Goal: Task Accomplishment & Management: Manage account settings

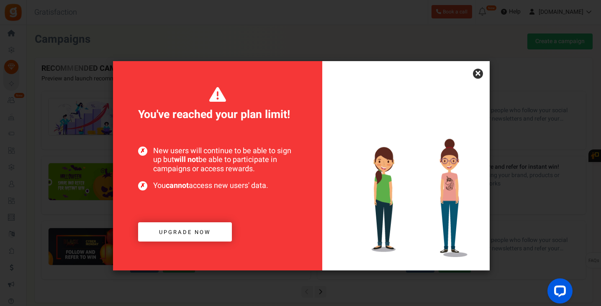
click at [480, 75] on link "×" at bounding box center [478, 74] width 10 height 10
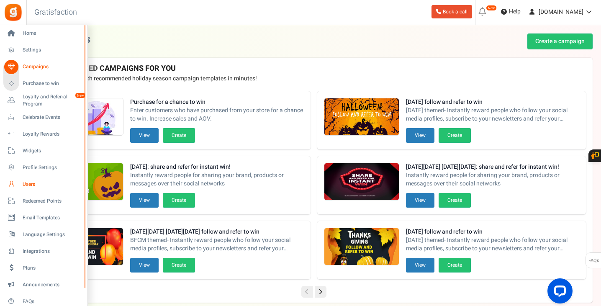
click at [29, 186] on span "Users" at bounding box center [52, 184] width 59 height 7
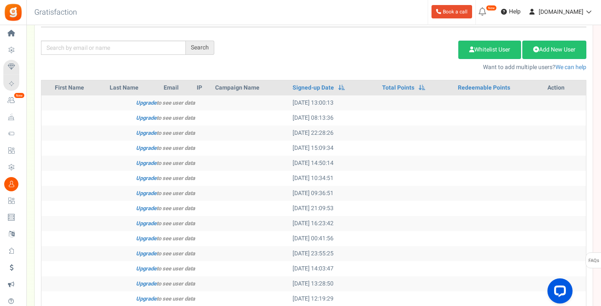
scroll to position [42, 0]
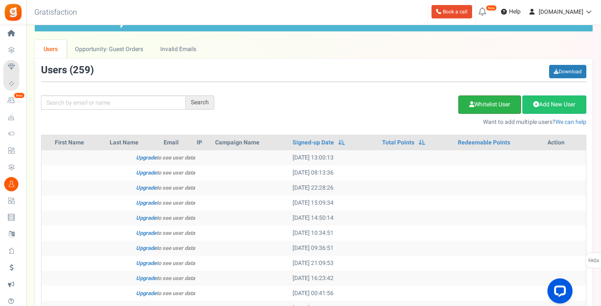
click at [496, 104] on link "Whitelist User" at bounding box center [490, 104] width 63 height 18
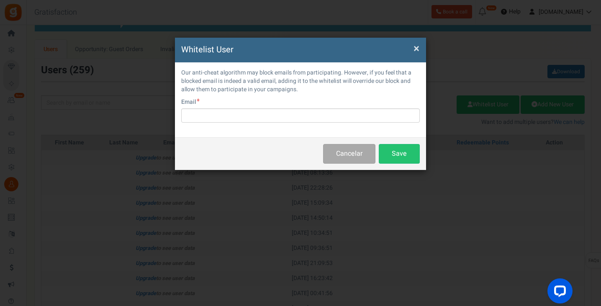
click at [416, 49] on span "×" at bounding box center [417, 49] width 6 height 16
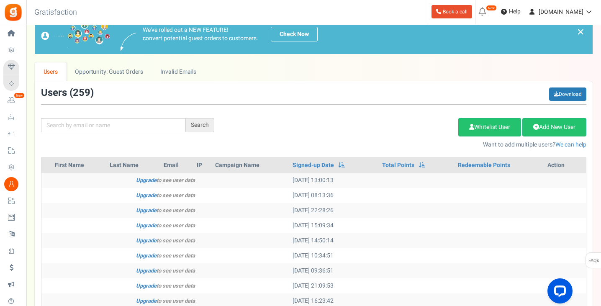
scroll to position [16, 0]
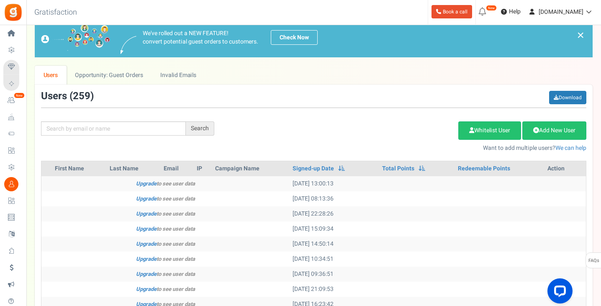
click at [70, 170] on th "First Name" at bounding box center [79, 168] width 55 height 15
click at [111, 170] on th "Last Name" at bounding box center [133, 168] width 54 height 15
drag, startPoint x: 173, startPoint y: 168, endPoint x: 262, endPoint y: 160, distance: 89.5
click at [179, 165] on th "Email" at bounding box center [176, 168] width 33 height 15
click at [227, 170] on th "Campaign Name" at bounding box center [250, 168] width 77 height 15
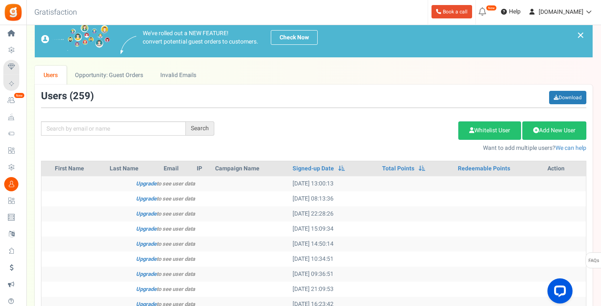
click at [253, 158] on div "Users ( 259 ) Download Search Add Etsy Order Delete Selected Users Import Users…" at bounding box center [314, 296] width 558 height 423
click at [338, 170] on span at bounding box center [341, 168] width 7 height 6
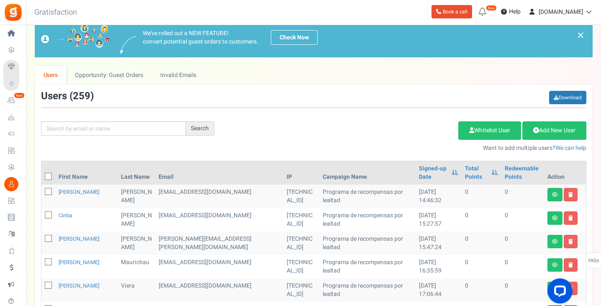
click at [423, 168] on th "Signed-up Date" at bounding box center [439, 172] width 46 height 23
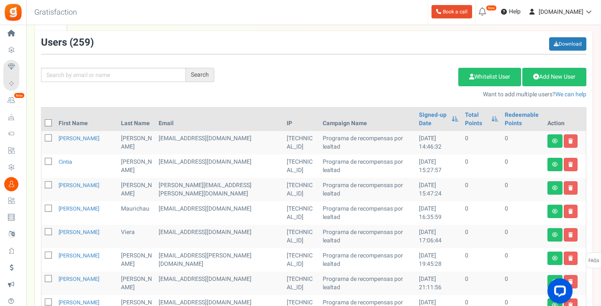
scroll to position [66, 0]
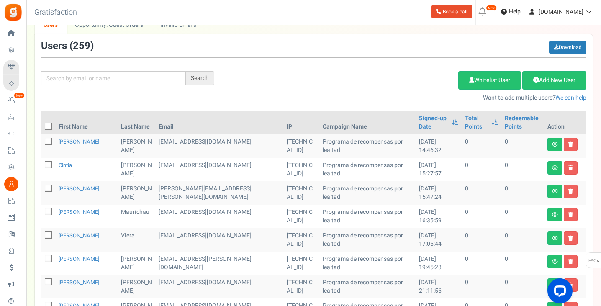
click at [46, 127] on span at bounding box center [48, 126] width 7 height 7
click at [42, 127] on input "checkbox" at bounding box center [38, 126] width 5 height 5
checkbox input "true"
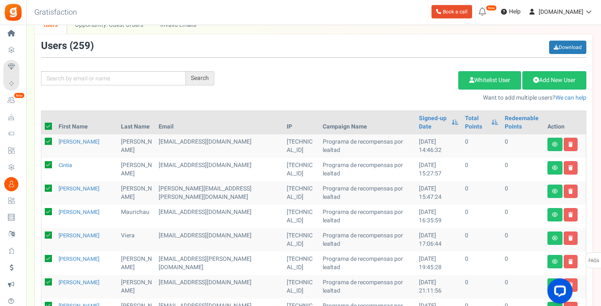
checkbox input "true"
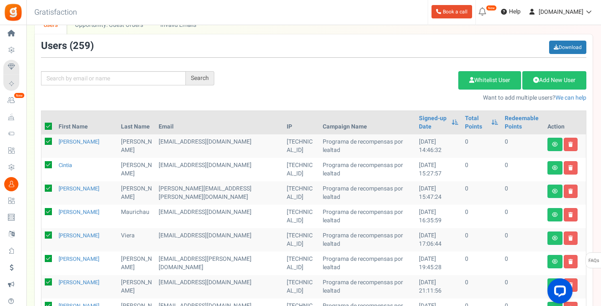
checkbox input "true"
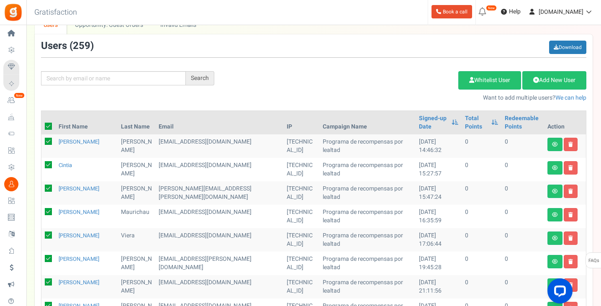
checkbox input "true"
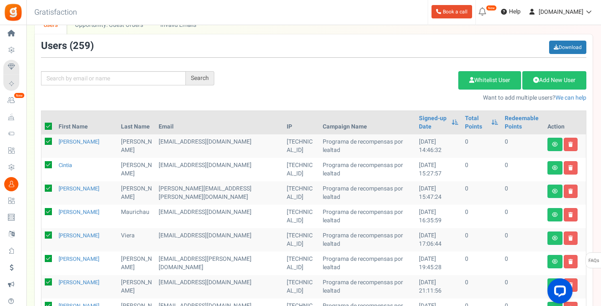
checkbox input "true"
click at [419, 80] on link "Delete Selected Users" at bounding box center [417, 80] width 82 height 18
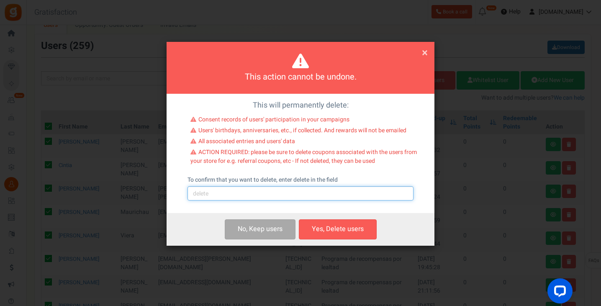
click at [226, 192] on input "text" at bounding box center [301, 193] width 226 height 14
type input "delete"
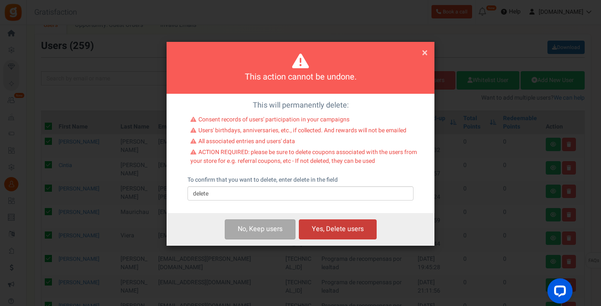
click at [337, 230] on button "Yes, Delete users" at bounding box center [338, 229] width 78 height 20
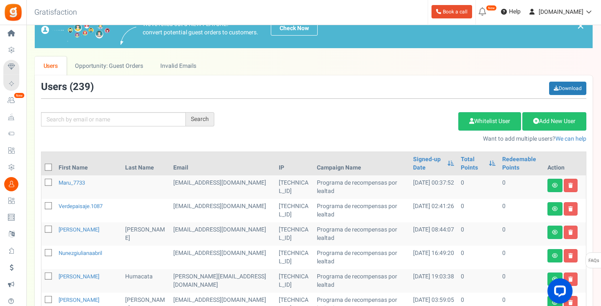
scroll to position [24, 0]
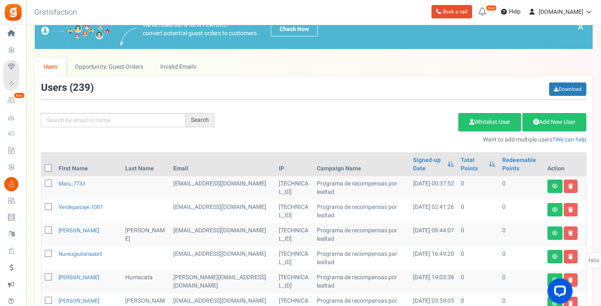
click at [49, 168] on icon at bounding box center [48, 168] width 5 height 5
click at [42, 168] on input "checkbox" at bounding box center [38, 168] width 5 height 5
checkbox input "true"
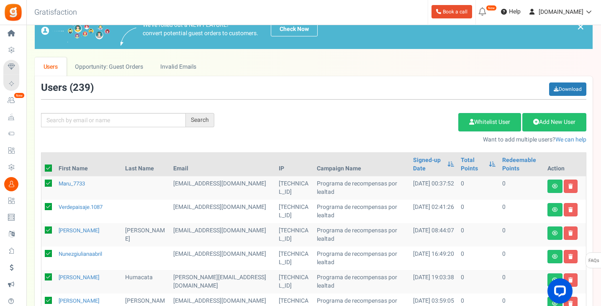
checkbox input "true"
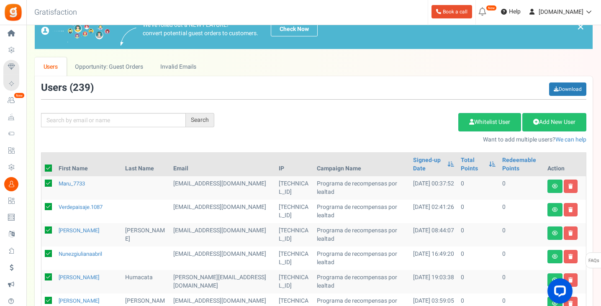
checkbox input "true"
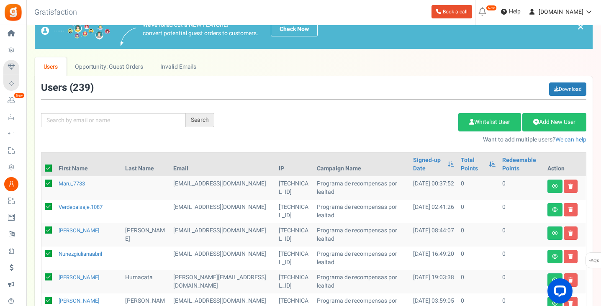
checkbox input "true"
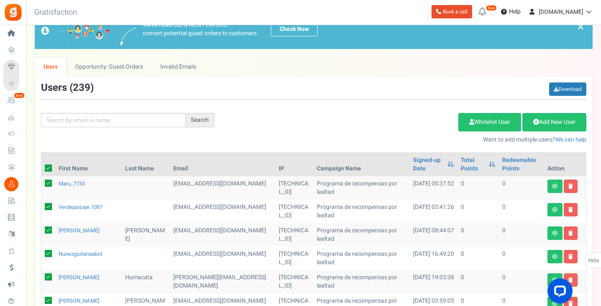
checkbox input "true"
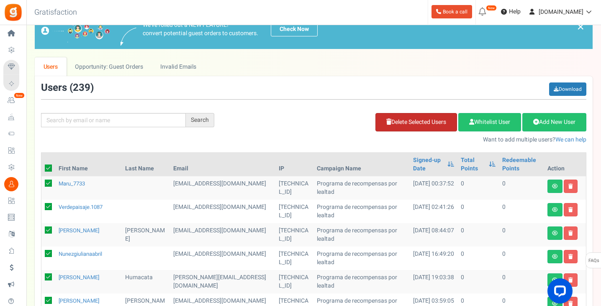
click at [409, 124] on link "Delete Selected Users" at bounding box center [417, 122] width 82 height 18
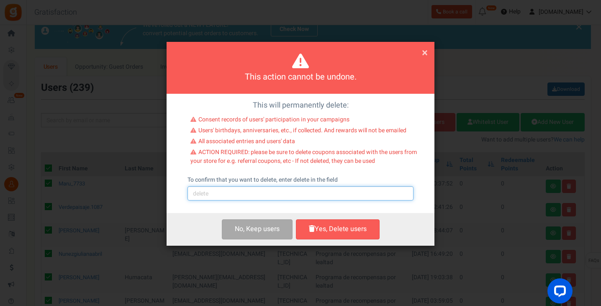
click at [299, 190] on input "text" at bounding box center [301, 193] width 226 height 14
type input "delete"
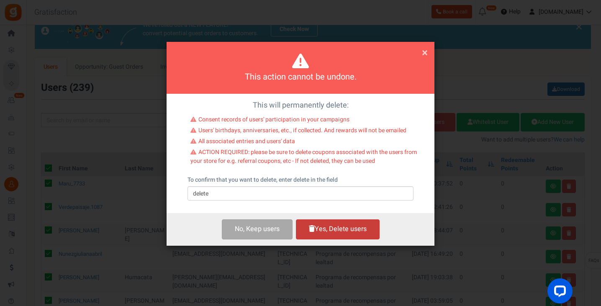
click at [325, 227] on button "Yes, Delete users" at bounding box center [338, 229] width 84 height 20
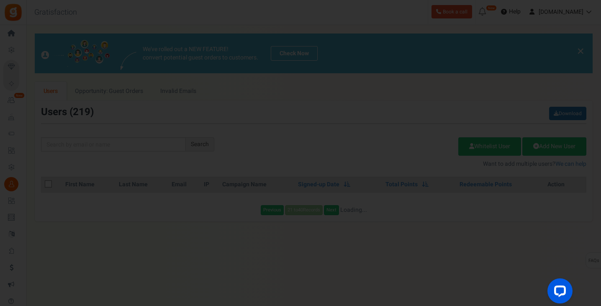
scroll to position [0, 0]
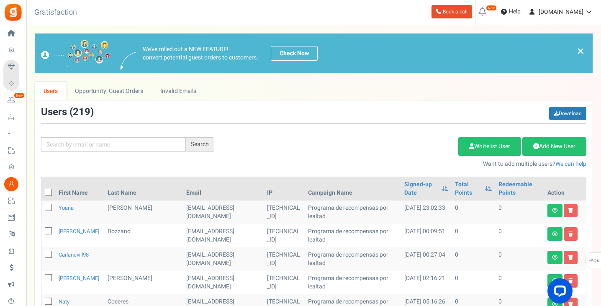
click at [48, 194] on icon at bounding box center [48, 192] width 5 height 5
click at [42, 194] on input "checkbox" at bounding box center [38, 193] width 5 height 5
checkbox input "true"
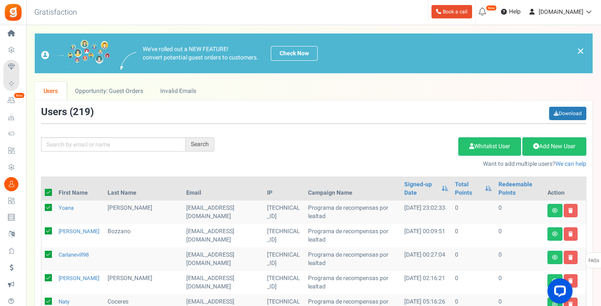
checkbox input "true"
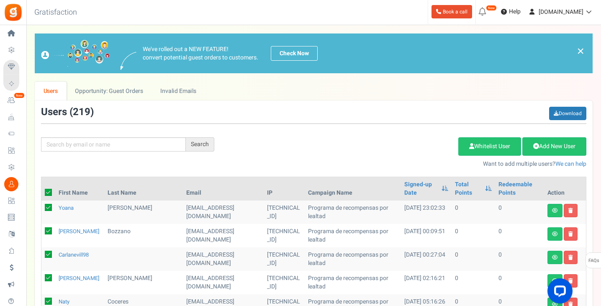
checkbox input "true"
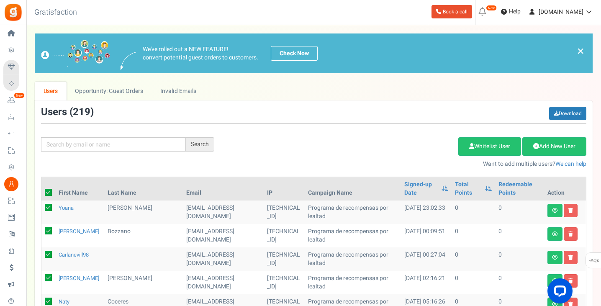
checkbox input "true"
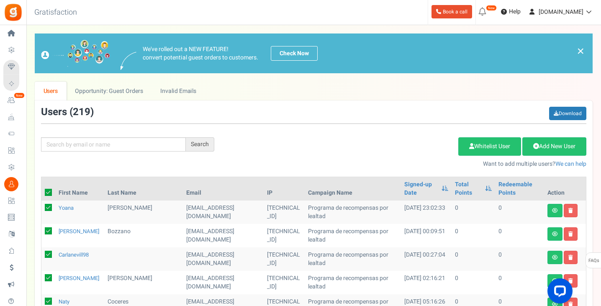
checkbox input "true"
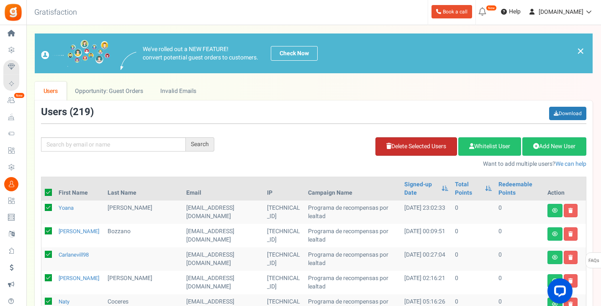
click at [417, 149] on link "Delete Selected Users" at bounding box center [417, 146] width 82 height 18
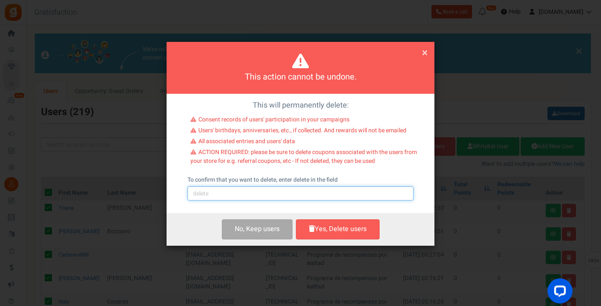
click at [235, 197] on input "text" at bounding box center [301, 193] width 226 height 14
type input "delete"
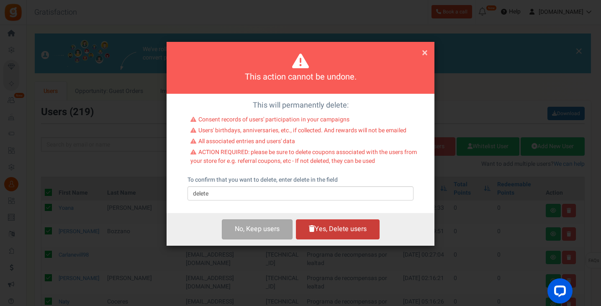
click at [320, 231] on button "Yes, Delete users" at bounding box center [338, 229] width 84 height 20
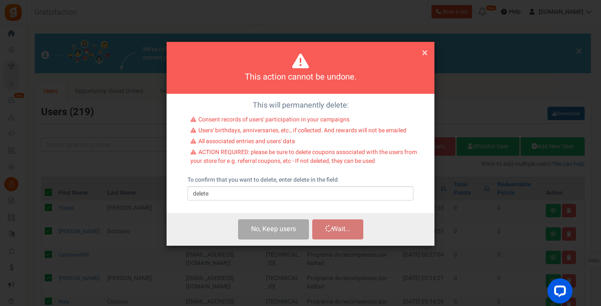
checkbox input "false"
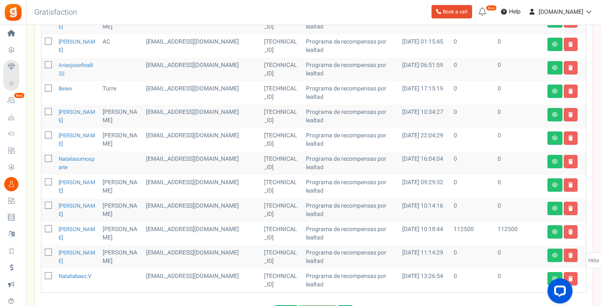
scroll to position [443, 0]
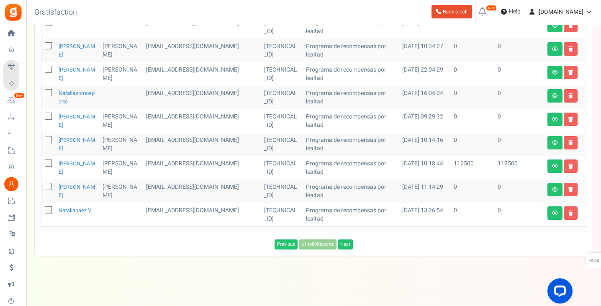
click at [48, 164] on icon at bounding box center [48, 163] width 5 height 5
click at [42, 164] on input "checkbox" at bounding box center [38, 163] width 5 height 5
checkbox input "true"
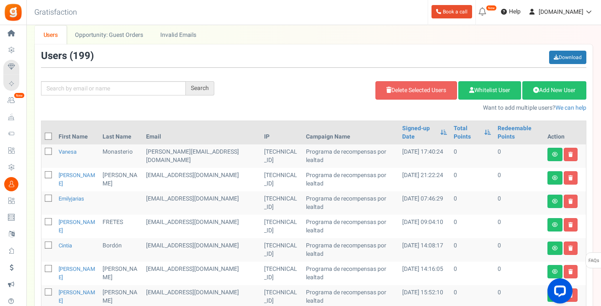
scroll to position [24, 0]
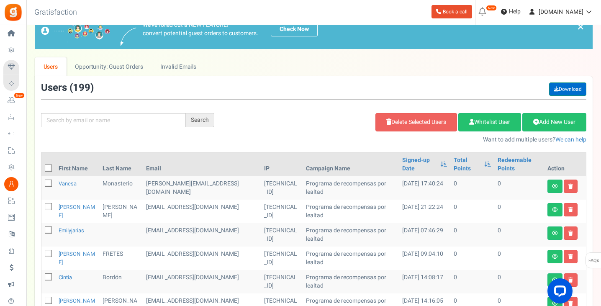
click at [572, 85] on link "Download" at bounding box center [568, 89] width 37 height 13
click at [47, 169] on icon at bounding box center [48, 168] width 5 height 5
click at [42, 169] on input "checkbox" at bounding box center [38, 168] width 5 height 5
checkbox input "true"
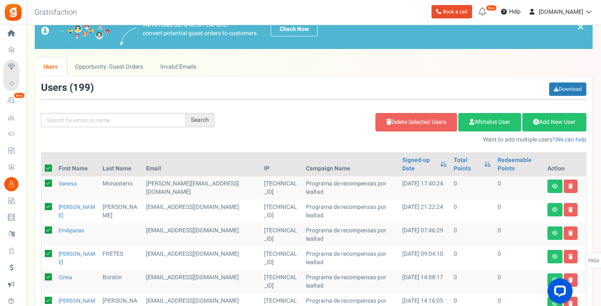
checkbox input "true"
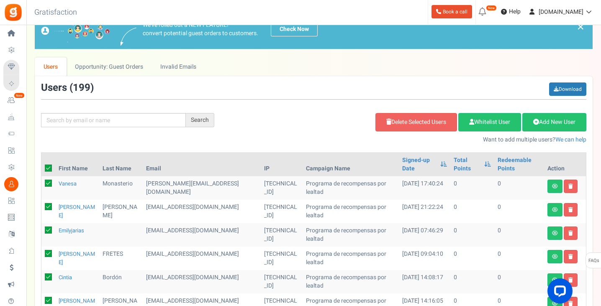
checkbox input "true"
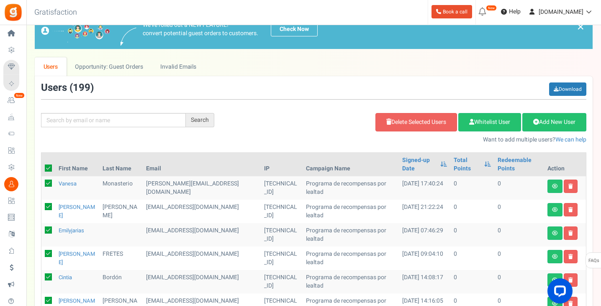
checkbox input "true"
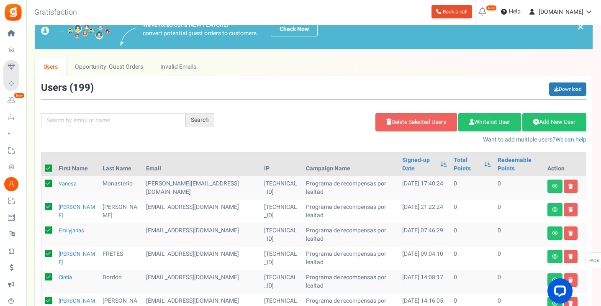
checkbox input "true"
click at [433, 124] on link "Delete Selected Users" at bounding box center [417, 122] width 82 height 18
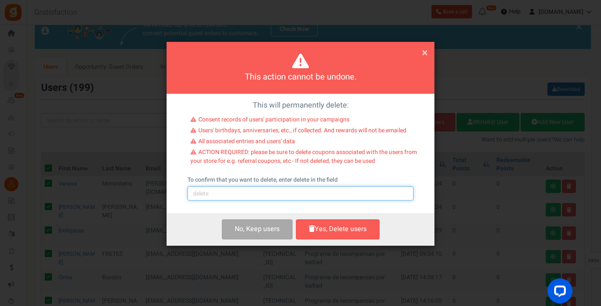
click at [241, 192] on input "text" at bounding box center [301, 193] width 226 height 14
type input "delete"
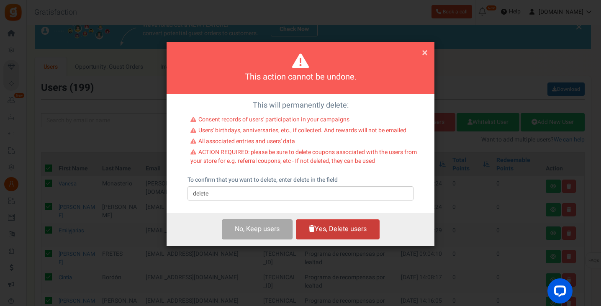
click at [329, 229] on button "Yes, Delete users" at bounding box center [338, 229] width 84 height 20
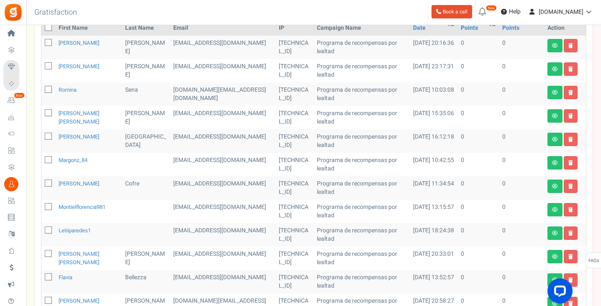
scroll to position [126, 0]
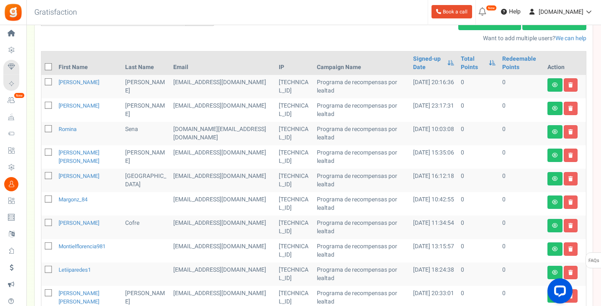
click at [47, 70] on icon at bounding box center [48, 67] width 5 height 5
click at [42, 70] on input "checkbox" at bounding box center [38, 67] width 5 height 5
checkbox input "true"
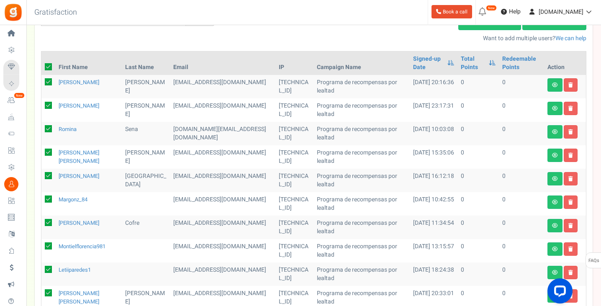
checkbox input "true"
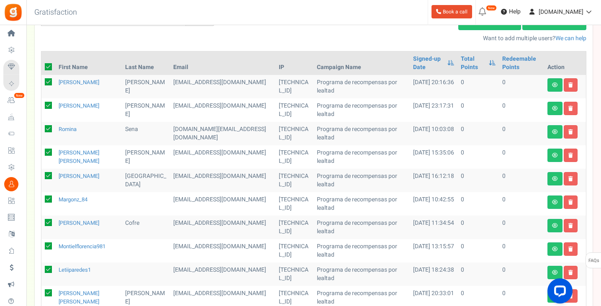
checkbox input "true"
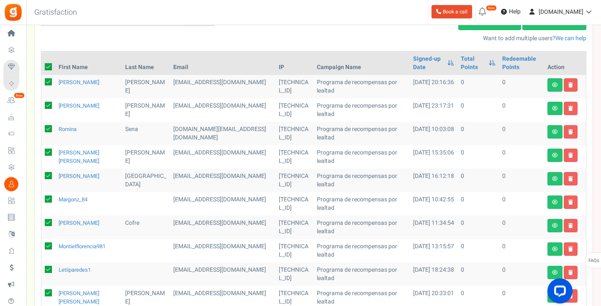
checkbox input "true"
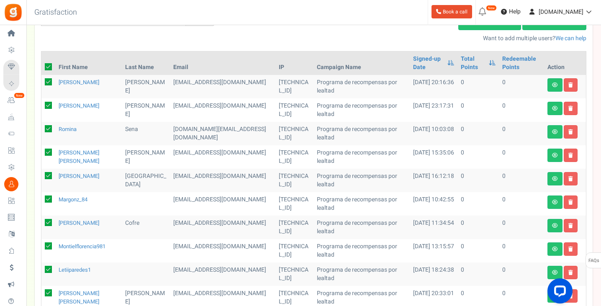
checkbox input "true"
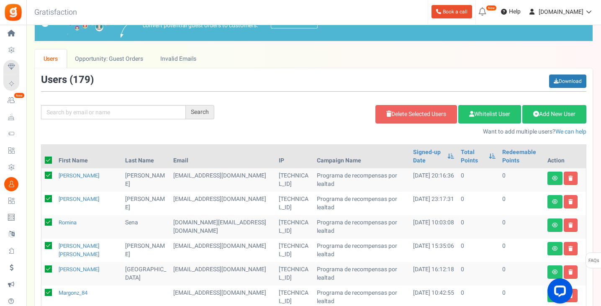
scroll to position [24, 0]
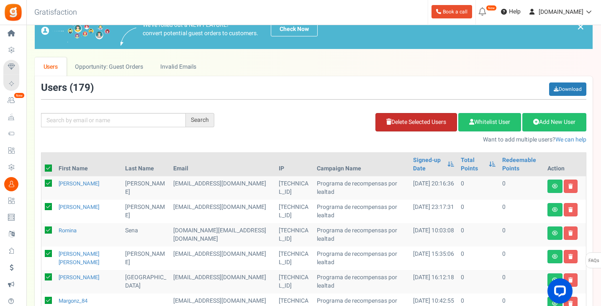
click at [423, 125] on link "Delete Selected Users" at bounding box center [417, 122] width 82 height 18
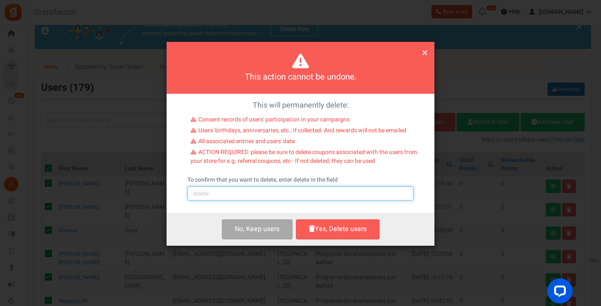
click at [246, 193] on input "text" at bounding box center [301, 193] width 226 height 14
type input "delete"
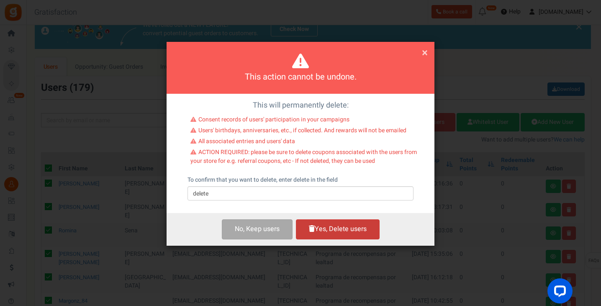
click at [316, 232] on button "Yes, Delete users" at bounding box center [338, 229] width 84 height 20
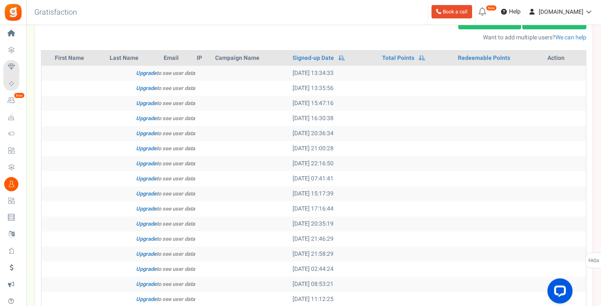
scroll to position [100, 0]
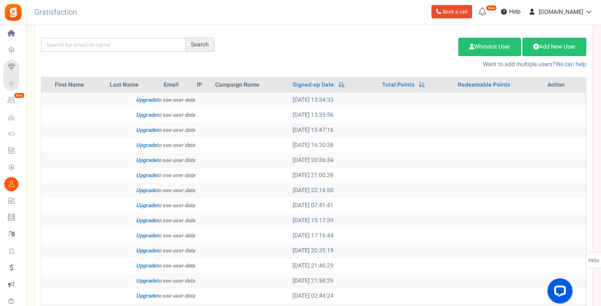
click at [49, 87] on th at bounding box center [46, 84] width 10 height 15
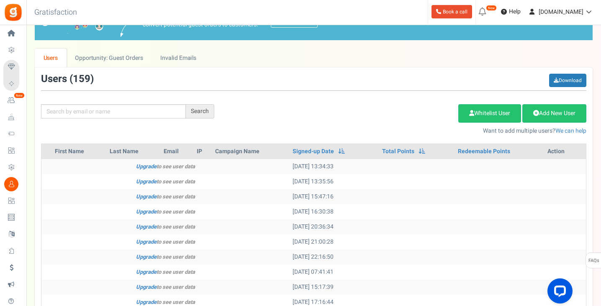
scroll to position [16, 0]
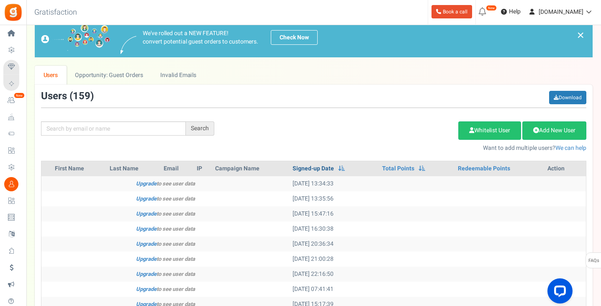
click at [317, 168] on link "Signed-up Date" at bounding box center [313, 169] width 41 height 8
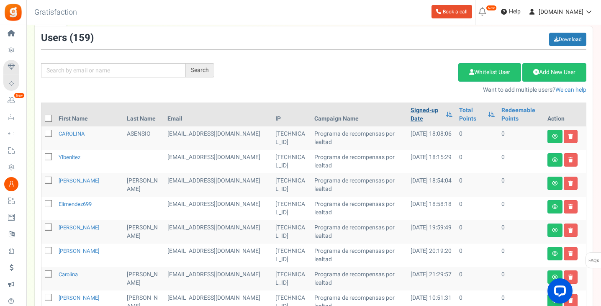
scroll to position [66, 0]
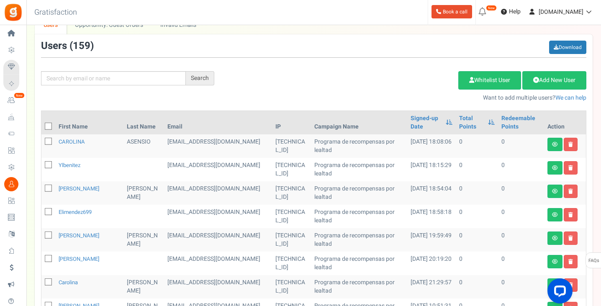
click at [49, 127] on icon at bounding box center [48, 126] width 5 height 5
click at [42, 127] on input "checkbox" at bounding box center [38, 126] width 5 height 5
checkbox input "true"
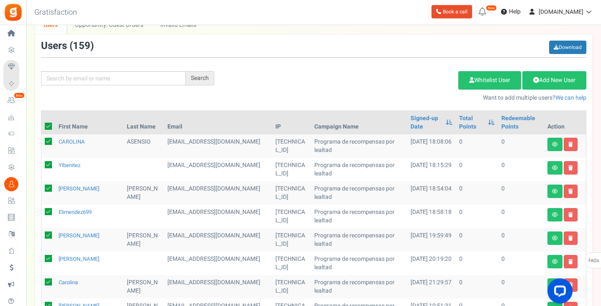
checkbox input "true"
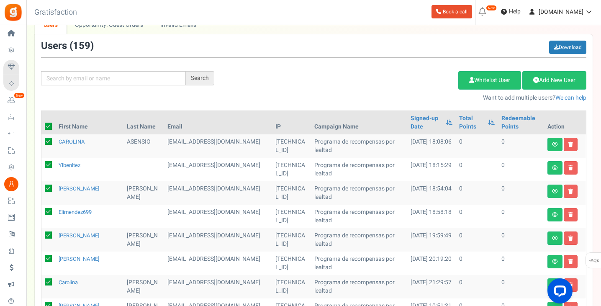
checkbox input "true"
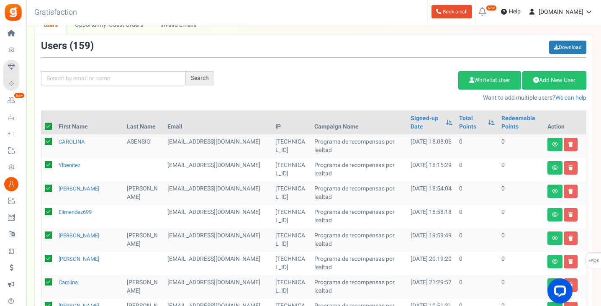
checkbox input "true"
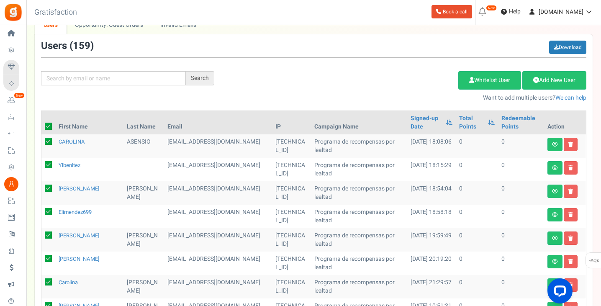
checkbox input "true"
click at [397, 77] on link "Delete Selected Users" at bounding box center [417, 80] width 82 height 18
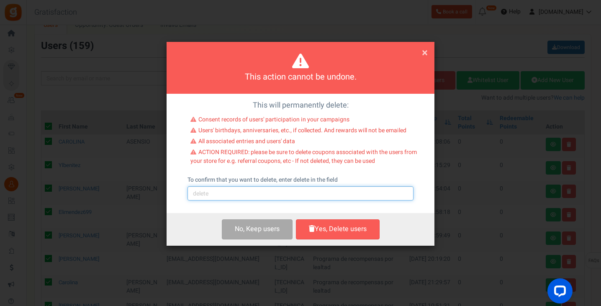
click at [260, 190] on input "text" at bounding box center [301, 193] width 226 height 14
type input "delete"
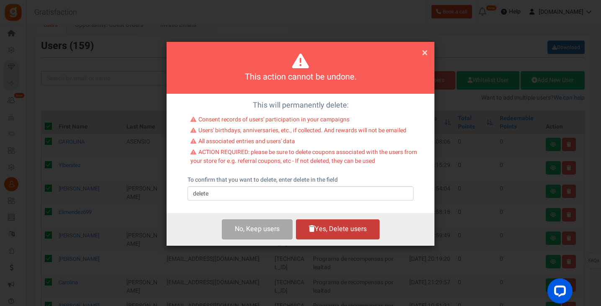
click at [341, 229] on button "Yes, Delete users" at bounding box center [338, 229] width 84 height 20
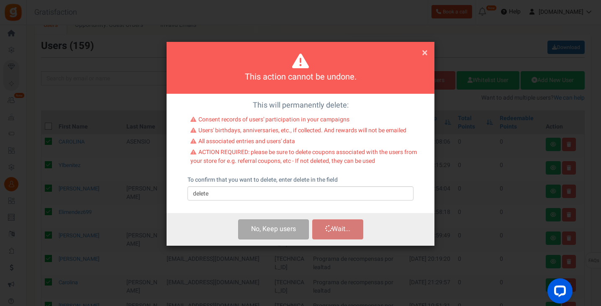
scroll to position [0, 0]
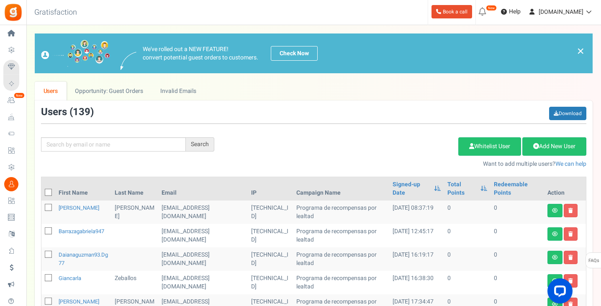
click at [48, 194] on icon at bounding box center [48, 192] width 5 height 5
click at [42, 194] on input "checkbox" at bounding box center [38, 193] width 5 height 5
checkbox input "true"
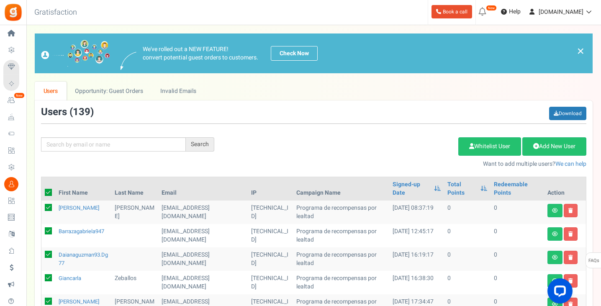
checkbox input "true"
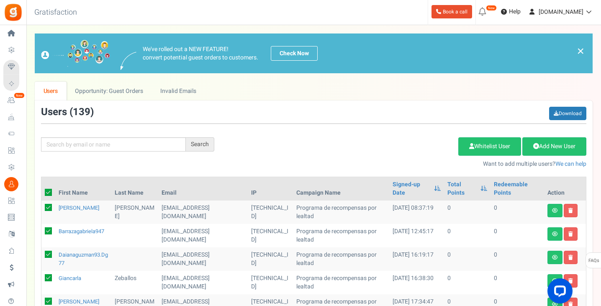
checkbox input "true"
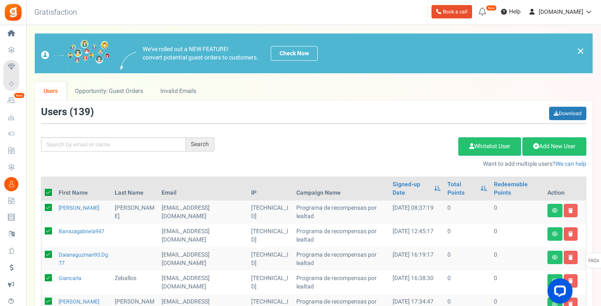
checkbox input "true"
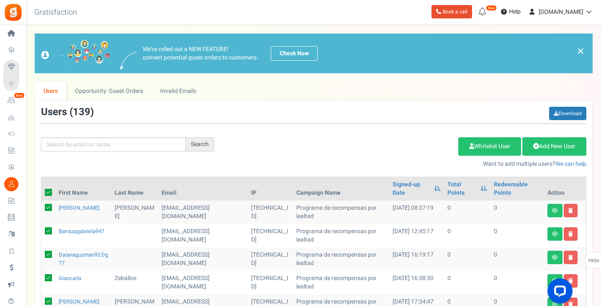
checkbox input "true"
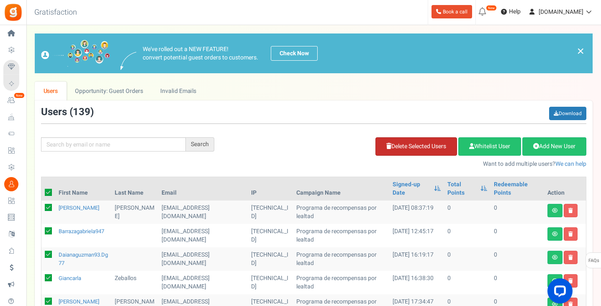
click at [386, 147] on link "Delete Selected Users" at bounding box center [417, 146] width 82 height 18
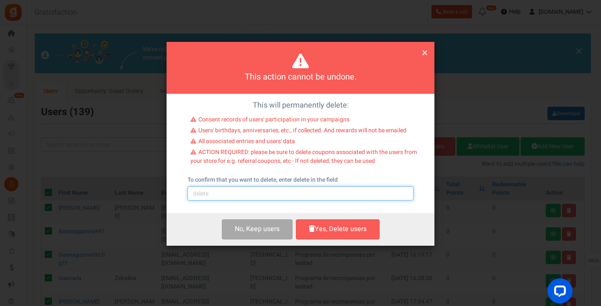
click at [263, 192] on input "text" at bounding box center [301, 193] width 226 height 14
type input "delete"
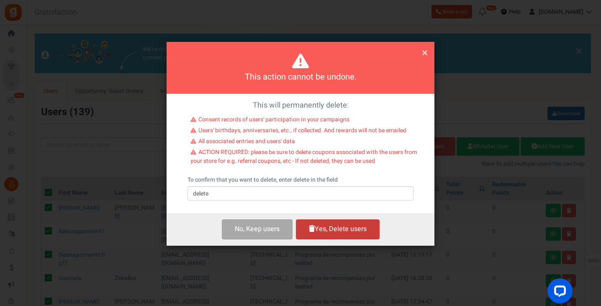
click at [323, 229] on button "Yes, Delete users" at bounding box center [338, 229] width 84 height 20
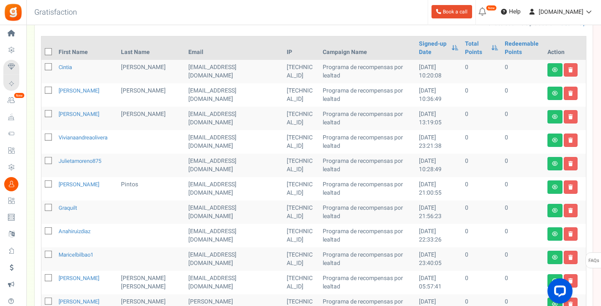
scroll to position [126, 0]
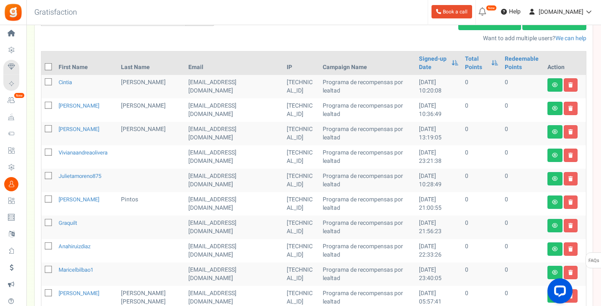
click at [49, 67] on icon at bounding box center [48, 67] width 5 height 5
click at [42, 67] on input "checkbox" at bounding box center [38, 67] width 5 height 5
checkbox input "true"
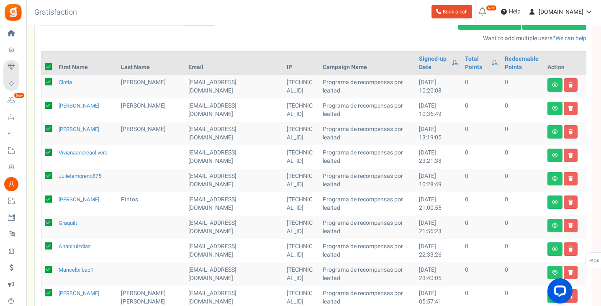
checkbox input "true"
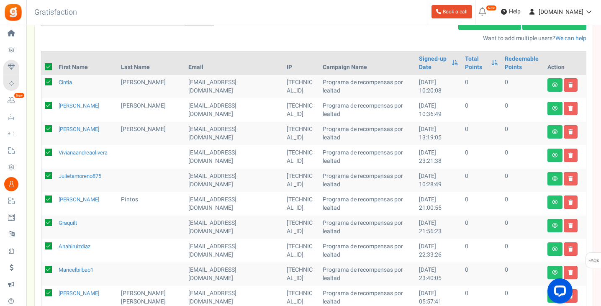
checkbox input "true"
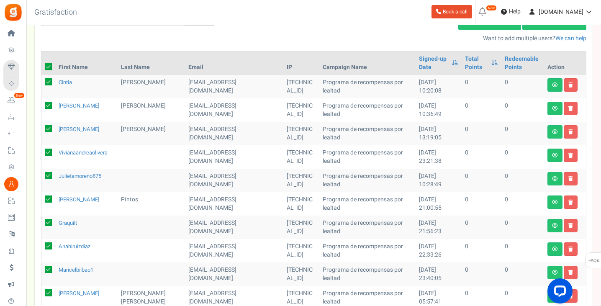
checkbox input "true"
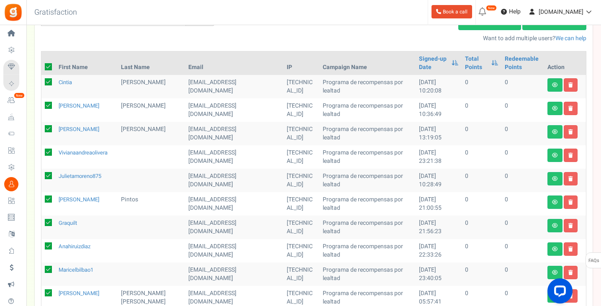
checkbox input "true"
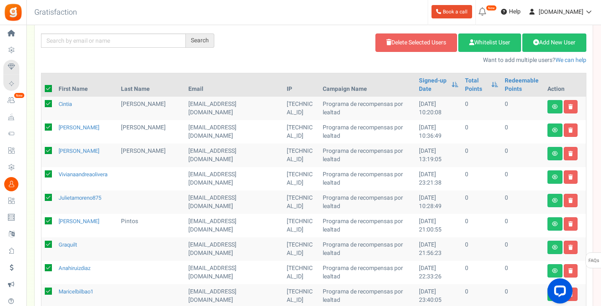
scroll to position [84, 0]
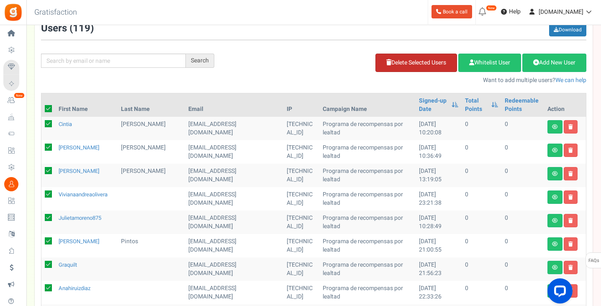
click at [436, 65] on link "Delete Selected Users" at bounding box center [417, 63] width 82 height 18
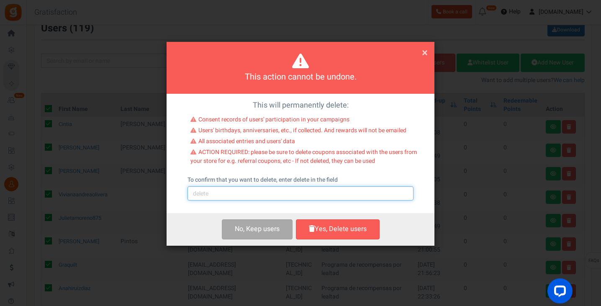
click at [221, 191] on input "text" at bounding box center [301, 193] width 226 height 14
type input "delete"
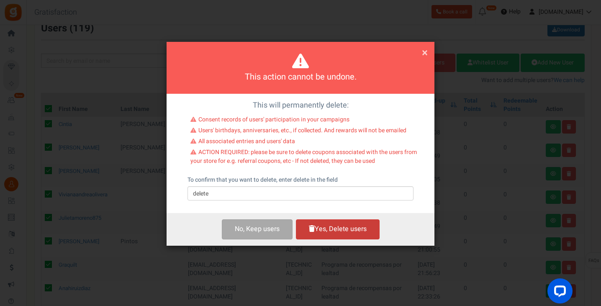
click at [307, 223] on button "Yes, Delete users" at bounding box center [338, 229] width 84 height 20
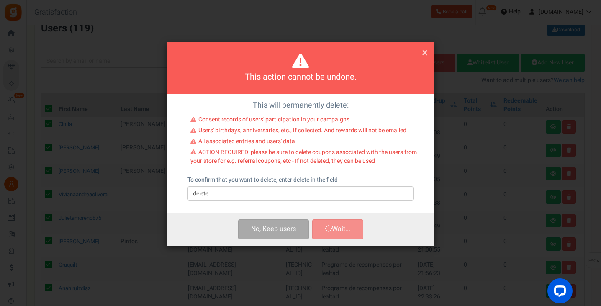
checkbox input "false"
